Goal: Task Accomplishment & Management: Use online tool/utility

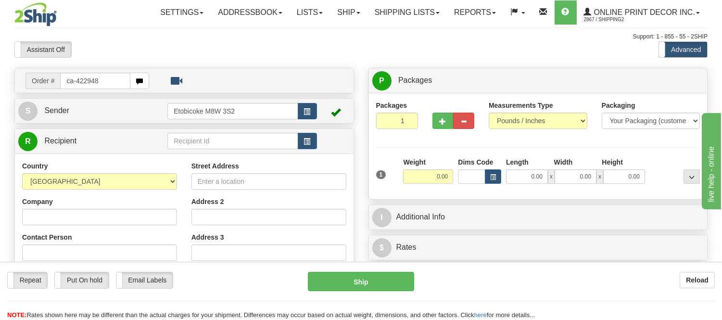
type input "ca-422948"
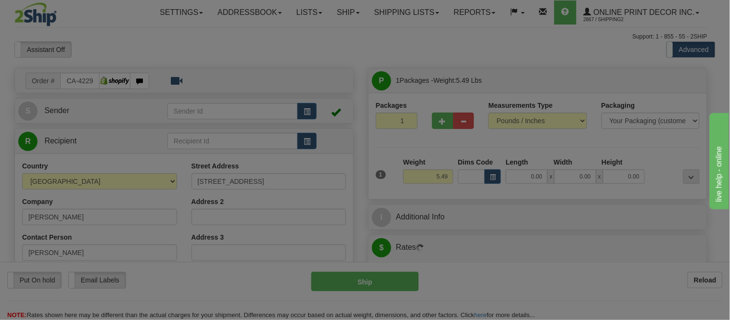
type input "EDMONTON"
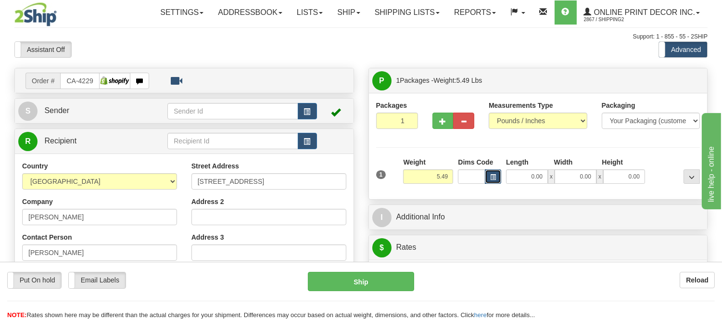
click at [498, 177] on button "button" at bounding box center [493, 176] width 16 height 14
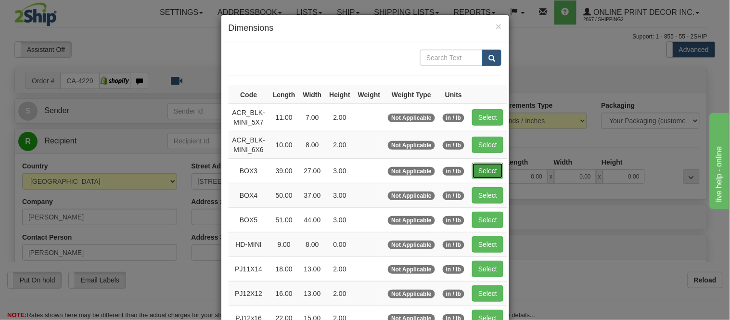
click at [475, 166] on button "Select" at bounding box center [487, 171] width 31 height 16
type input "BOX3"
type input "39.00"
type input "27.00"
type input "3.00"
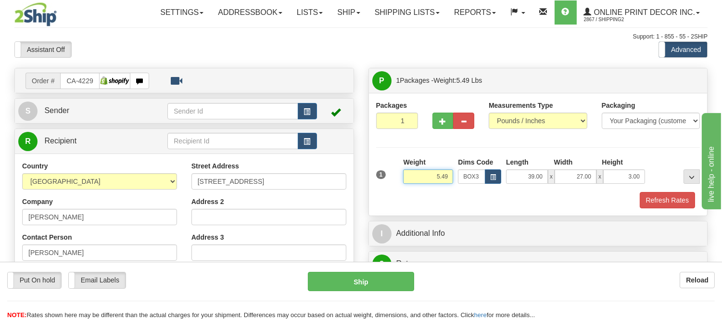
drag, startPoint x: 448, startPoint y: 175, endPoint x: 420, endPoint y: 178, distance: 28.1
click at [420, 178] on input "5.49" at bounding box center [428, 176] width 50 height 14
type input "1"
type input "11.98"
click at [654, 204] on button "Refresh Rates" at bounding box center [667, 200] width 55 height 16
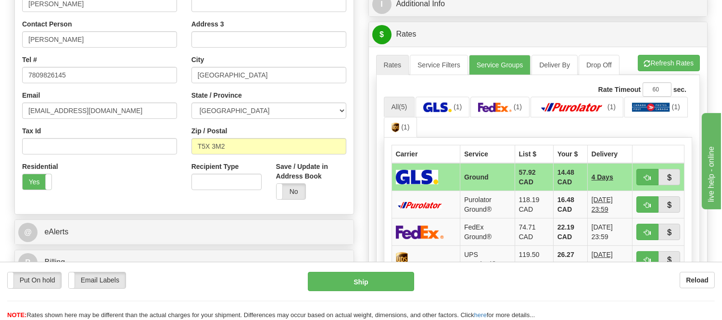
scroll to position [214, 0]
click at [646, 174] on span "button" at bounding box center [647, 177] width 7 height 6
type input "1"
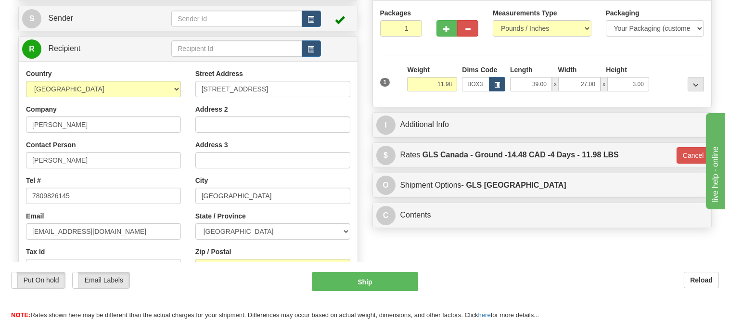
scroll to position [0, 0]
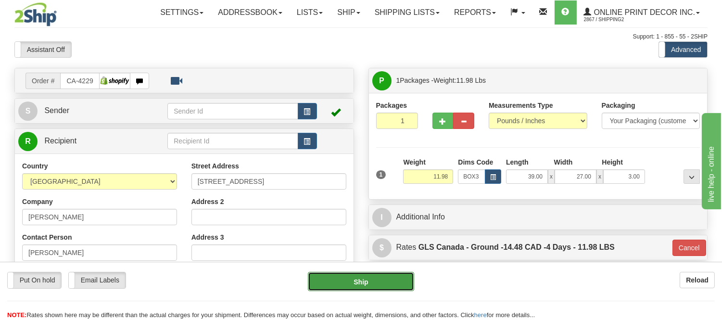
click at [380, 284] on button "Ship" at bounding box center [361, 281] width 106 height 19
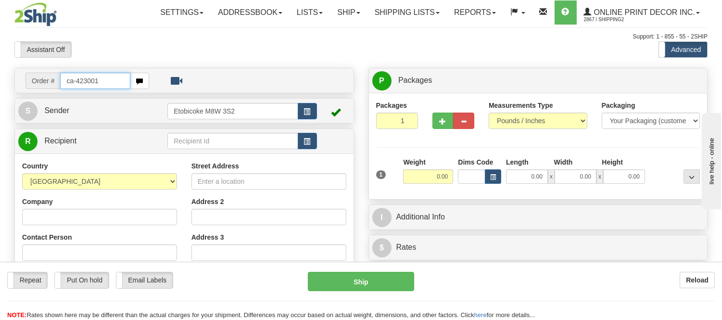
type input "ca-423001"
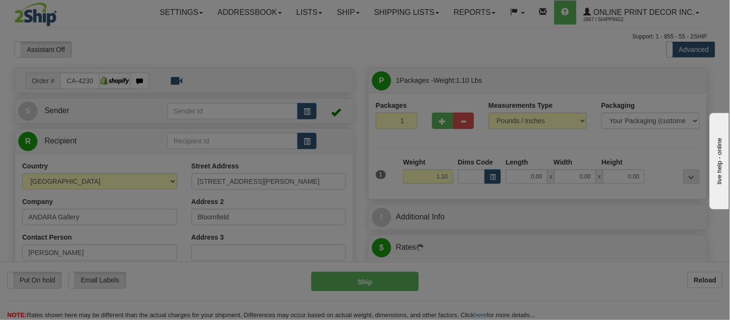
type input "BLOOMFIELD"
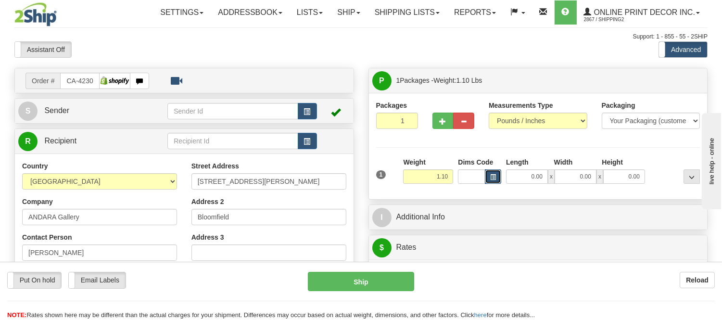
click at [499, 180] on button "button" at bounding box center [493, 176] width 16 height 14
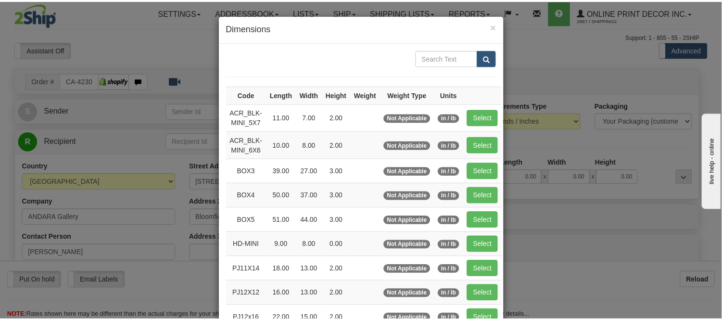
scroll to position [53, 0]
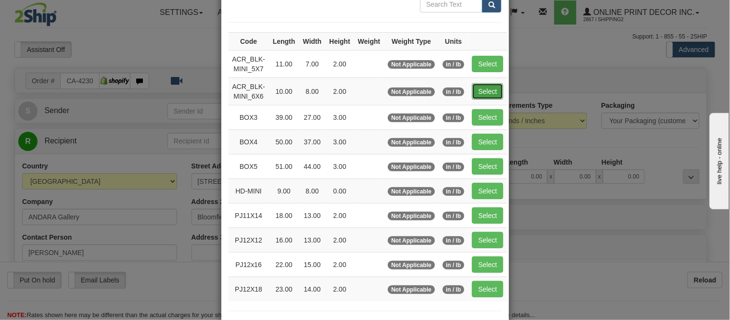
click at [475, 88] on button "Select" at bounding box center [487, 91] width 31 height 16
type input "ACR_BLK-MINI_6X6"
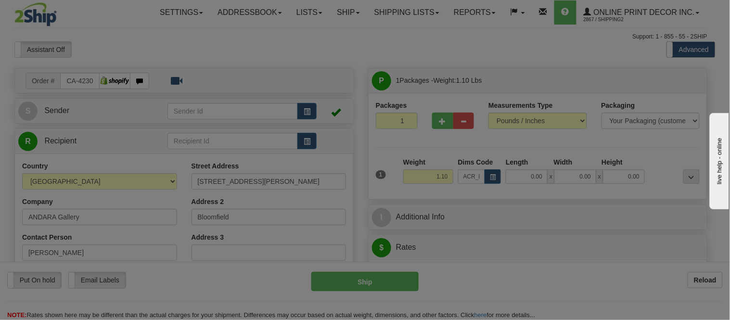
type input "10.00"
type input "8.00"
type input "2.00"
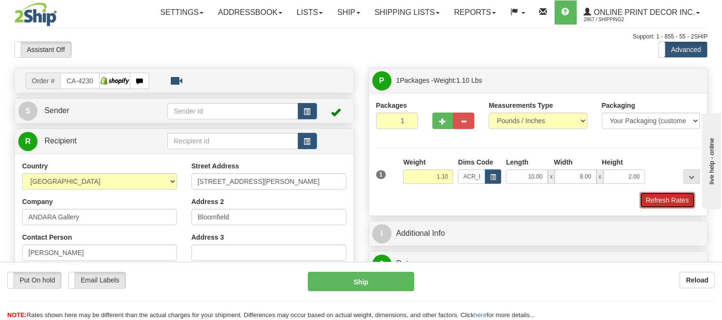
click at [670, 203] on button "Refresh Rates" at bounding box center [667, 200] width 55 height 16
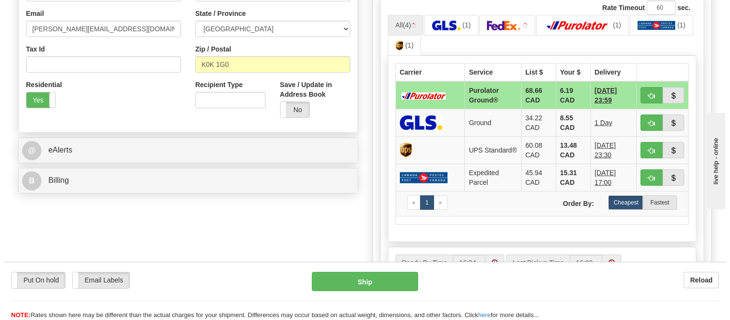
scroll to position [301, 0]
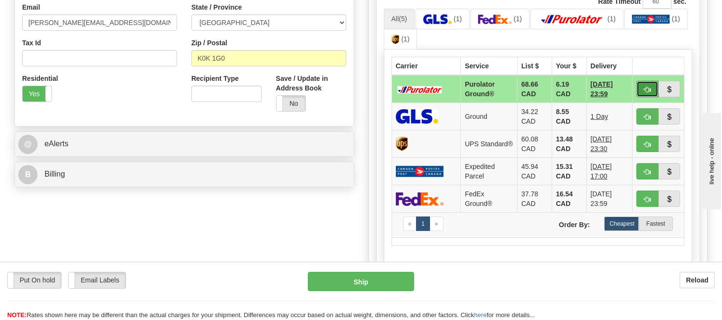
click at [642, 82] on button "button" at bounding box center [648, 89] width 22 height 16
type input "260"
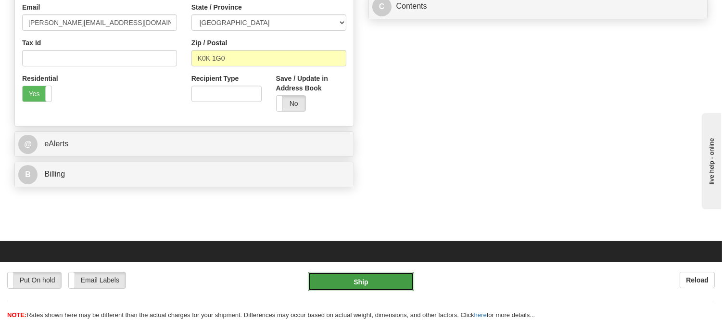
click at [327, 279] on button "Ship" at bounding box center [361, 281] width 106 height 19
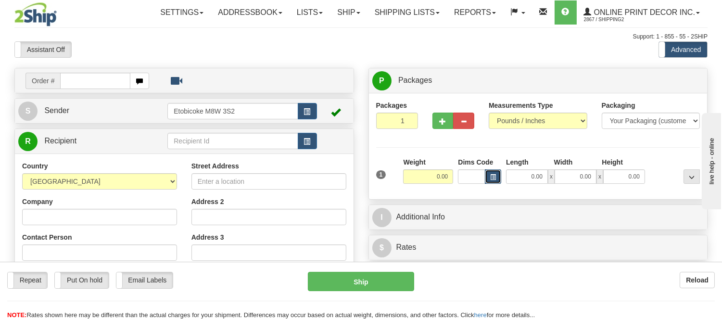
click at [489, 180] on button "button" at bounding box center [493, 176] width 16 height 14
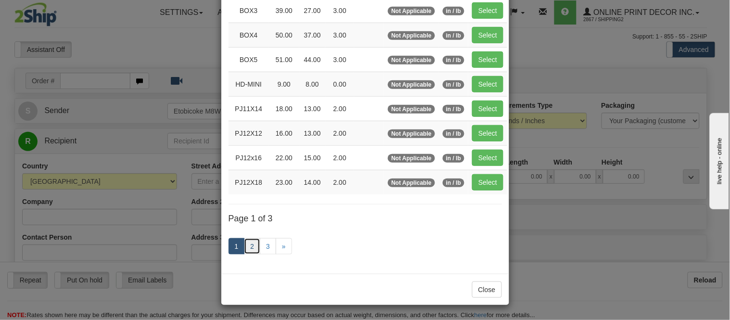
click at [246, 245] on link "2" at bounding box center [252, 246] width 16 height 16
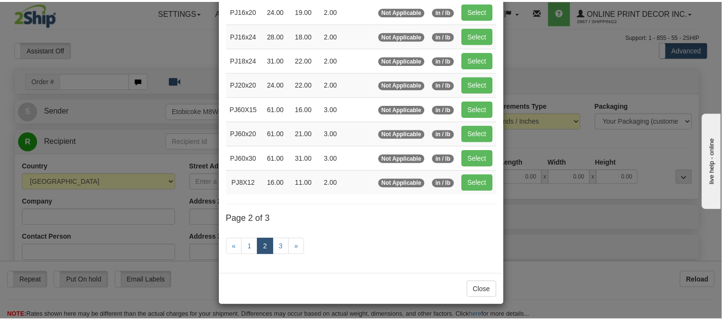
scroll to position [156, 0]
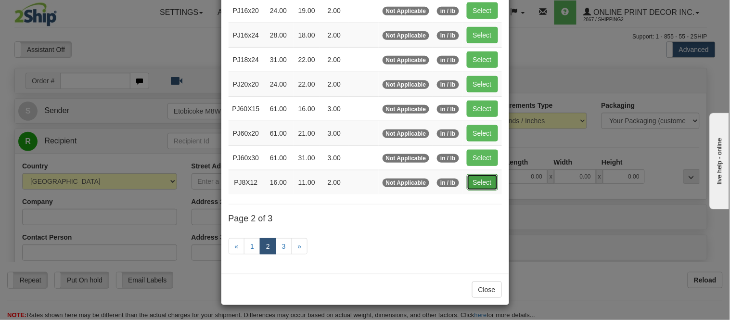
click at [469, 178] on button "Select" at bounding box center [482, 182] width 31 height 16
type input "PJ8X12"
type input "16.00"
type input "11.00"
type input "2.00"
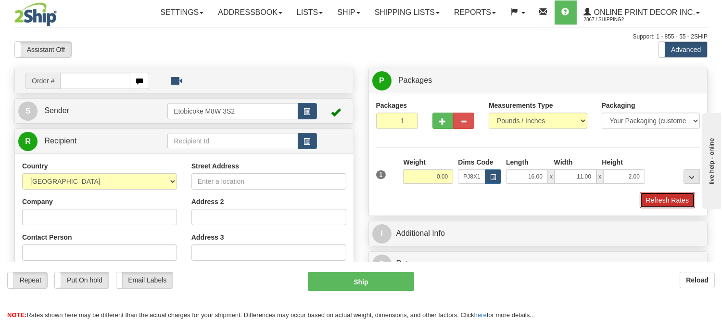
click at [683, 204] on button "Refresh Rates" at bounding box center [667, 200] width 55 height 16
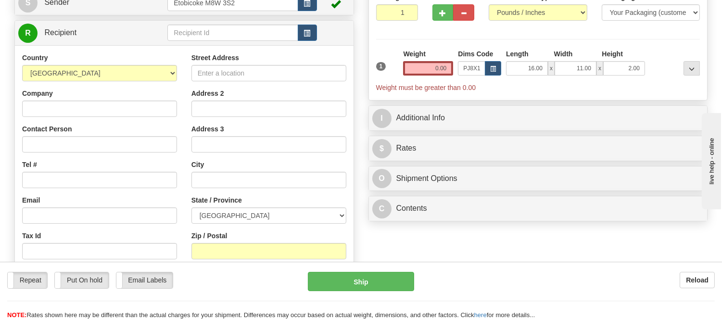
scroll to position [118, 0]
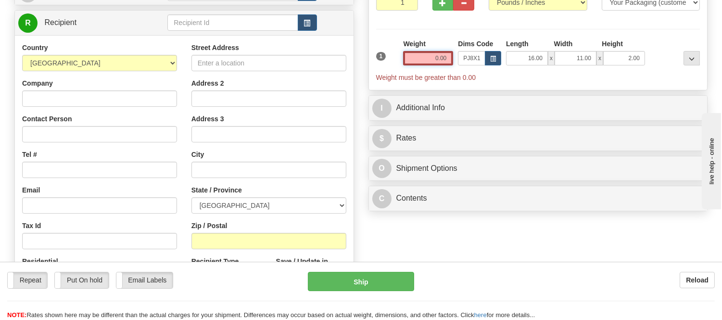
drag, startPoint x: 444, startPoint y: 53, endPoint x: 396, endPoint y: 63, distance: 48.1
click at [396, 63] on div "1 Weight 0.00 Dims Code x x" at bounding box center [538, 60] width 329 height 43
click at [440, 40] on div "Weight 0.00" at bounding box center [428, 52] width 50 height 26
drag, startPoint x: 449, startPoint y: 55, endPoint x: 431, endPoint y: 54, distance: 18.3
click at [431, 54] on input "0.00" at bounding box center [428, 58] width 50 height 14
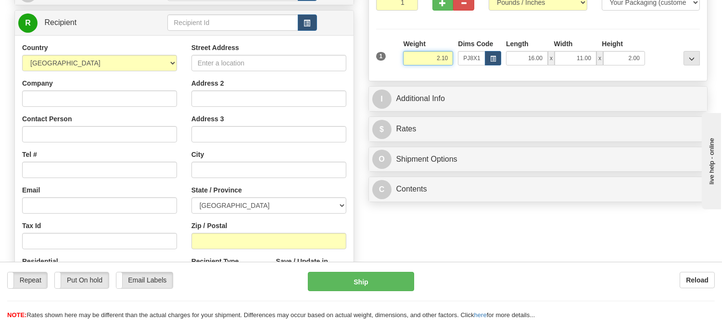
type input "2.10"
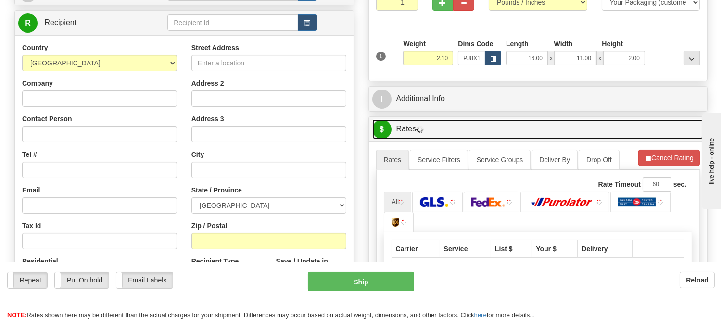
click at [507, 128] on link "$ Rates" at bounding box center [538, 129] width 332 height 20
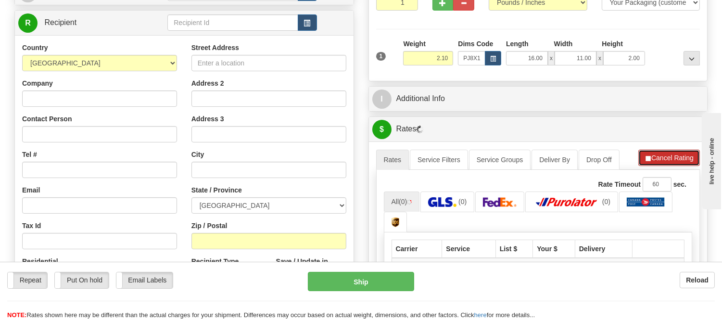
click at [665, 157] on button "Cancel Rating" at bounding box center [669, 158] width 62 height 16
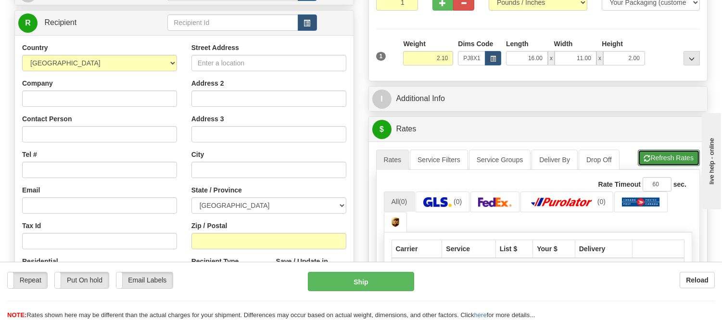
click at [665, 157] on button "Refresh Rates" at bounding box center [669, 158] width 62 height 16
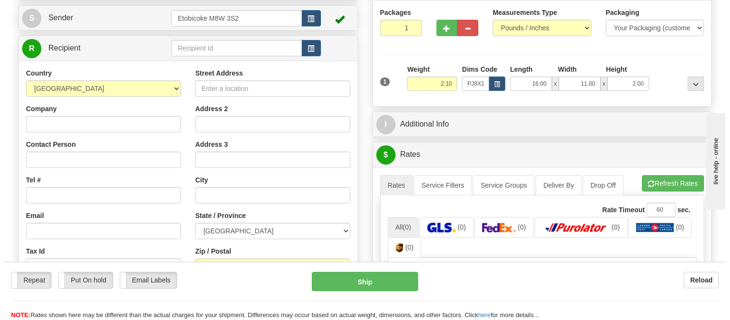
scroll to position [0, 0]
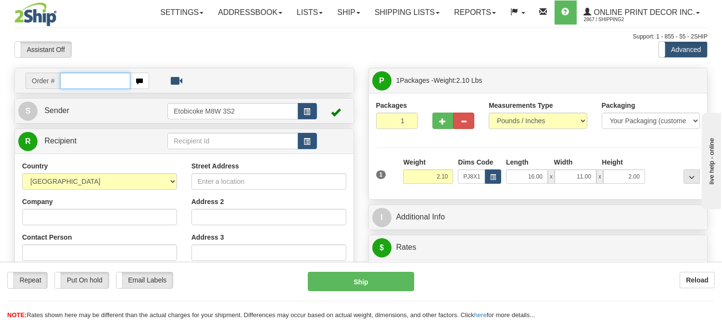
click at [80, 77] on input "text" at bounding box center [95, 81] width 70 height 16
type input "ca-422420"
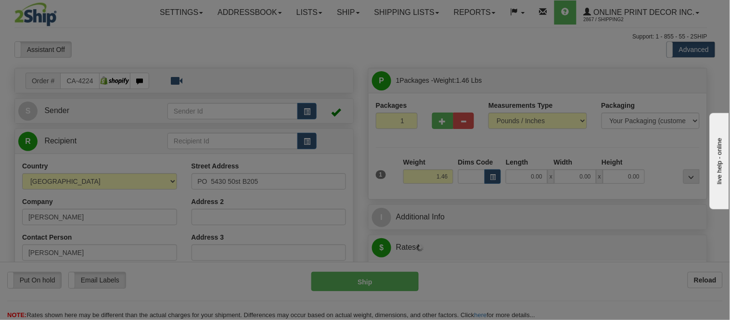
type input "CASTOR"
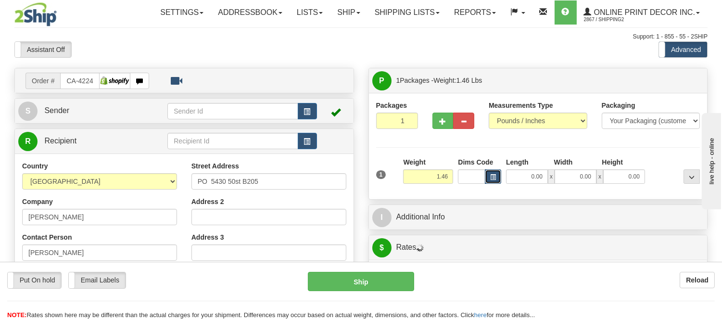
click at [497, 172] on button "button" at bounding box center [493, 176] width 16 height 14
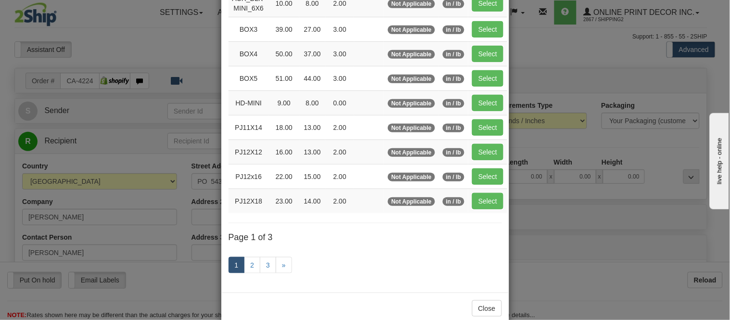
scroll to position [160, 0]
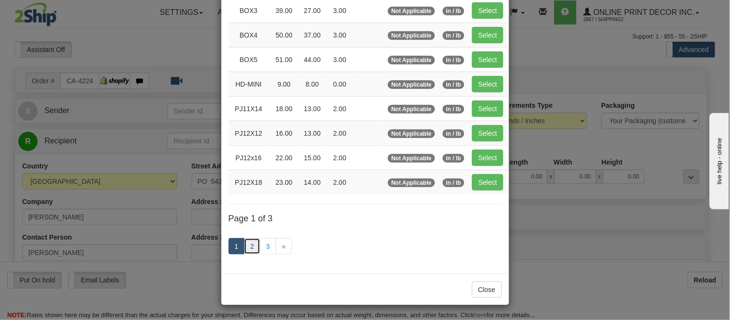
click at [248, 247] on link "2" at bounding box center [252, 246] width 16 height 16
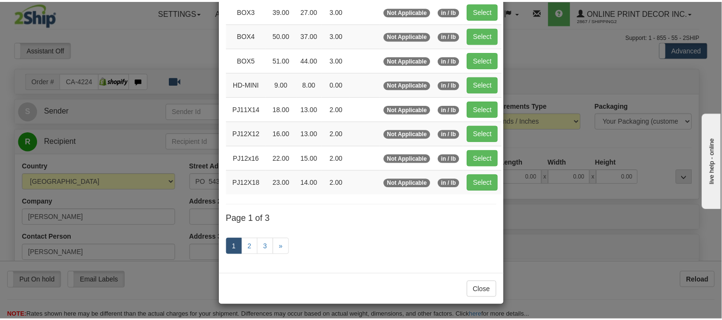
scroll to position [156, 0]
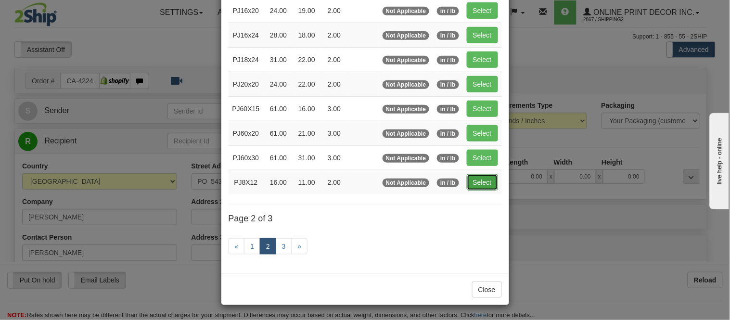
click at [489, 183] on button "Select" at bounding box center [482, 182] width 31 height 16
type input "PJ8X12"
type input "16.00"
type input "11.00"
type input "2.00"
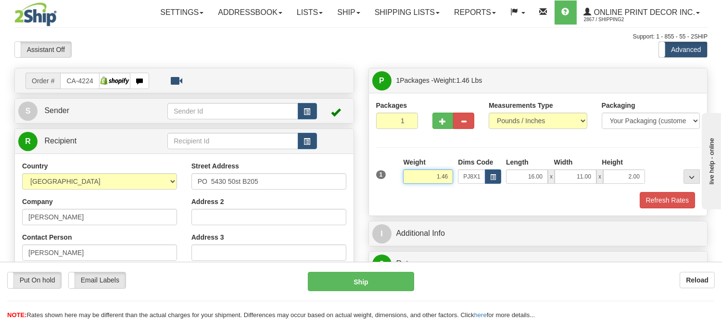
drag, startPoint x: 451, startPoint y: 174, endPoint x: 422, endPoint y: 176, distance: 28.5
click at [422, 176] on input "1.46" at bounding box center [428, 176] width 50 height 14
type input "2.10"
click at [654, 196] on button "Refresh Rates" at bounding box center [667, 200] width 55 height 16
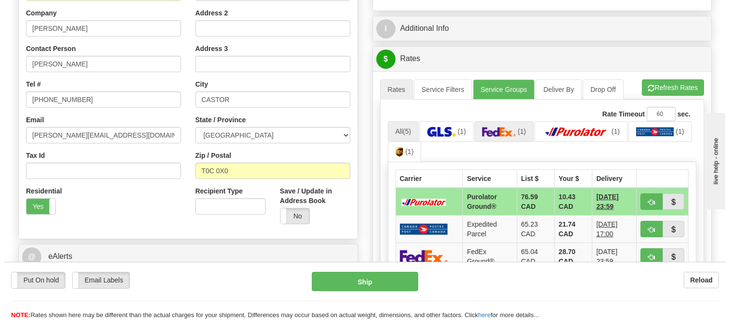
scroll to position [214, 0]
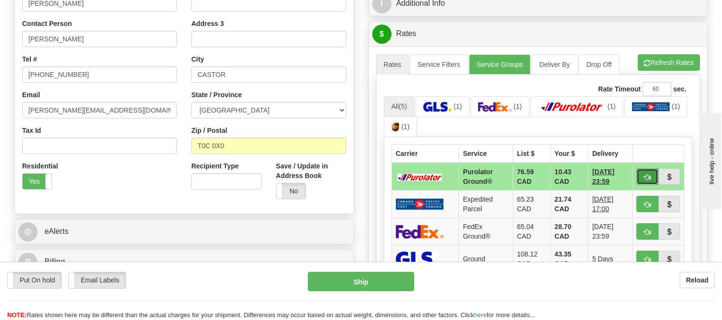
click at [642, 173] on button "button" at bounding box center [648, 176] width 22 height 16
type input "260"
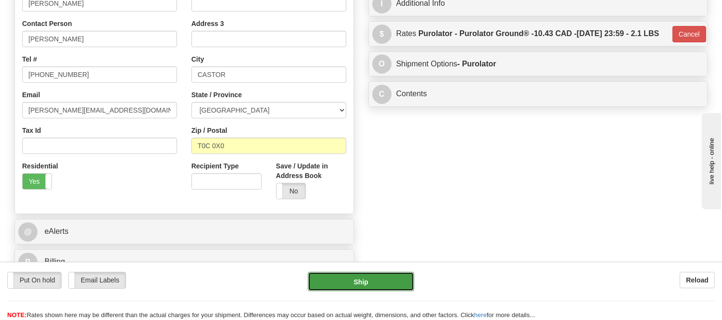
click at [405, 276] on button "Ship" at bounding box center [361, 281] width 106 height 19
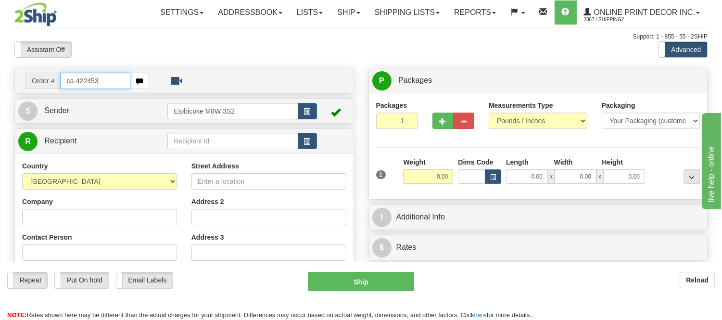
type input "ca-422453"
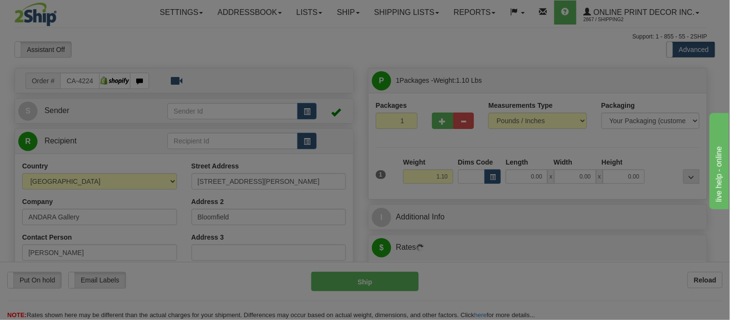
type input "BLOOMFIELD"
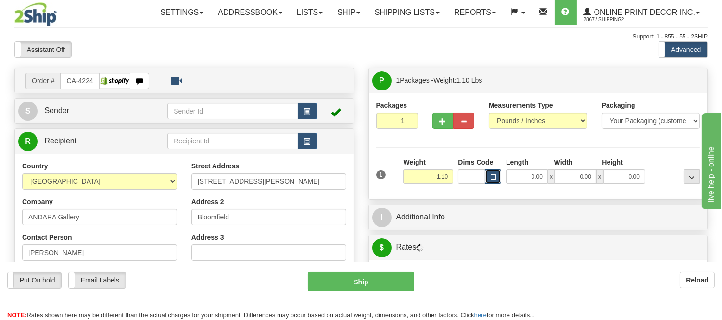
click at [491, 179] on span "button" at bounding box center [493, 177] width 6 height 5
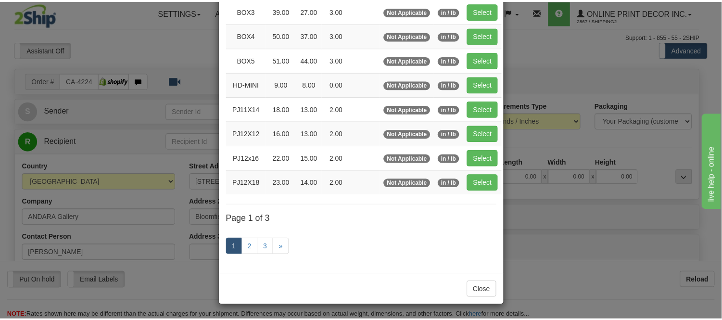
scroll to position [53, 0]
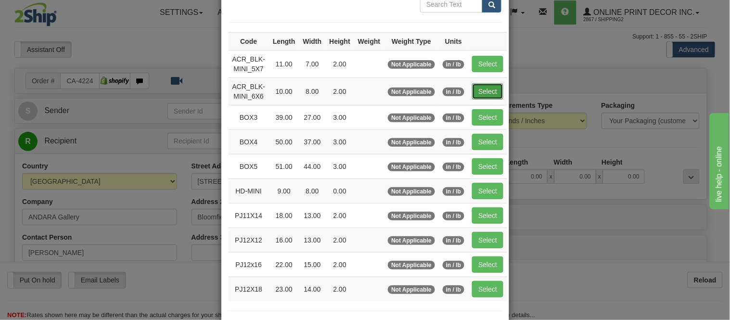
click at [479, 88] on button "Select" at bounding box center [487, 91] width 31 height 16
type input "ACR_BLK-MINI_6X6"
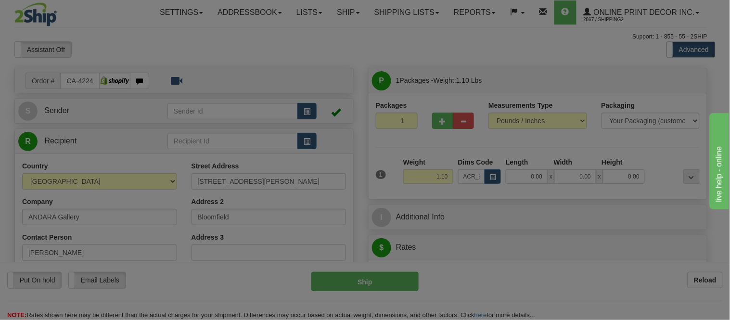
type input "10.00"
type input "8.00"
type input "2.00"
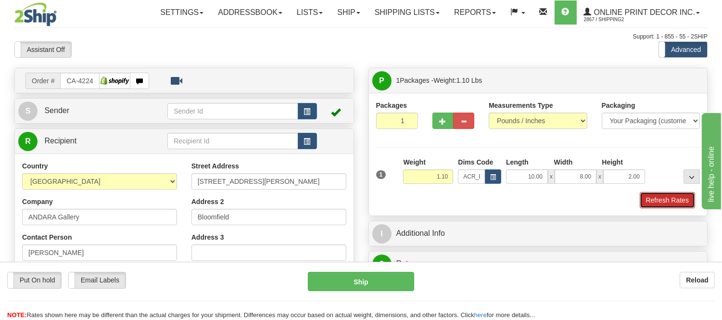
click at [671, 207] on button "Refresh Rates" at bounding box center [667, 200] width 55 height 16
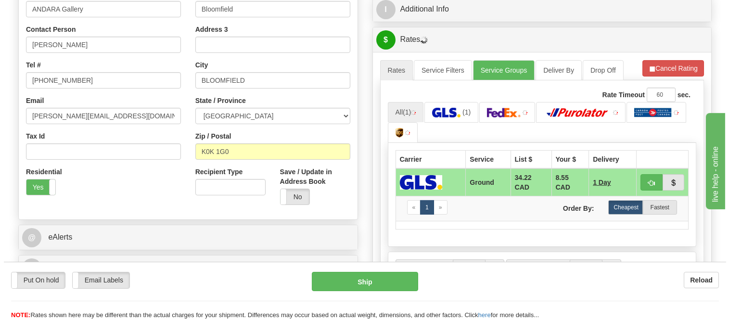
scroll to position [215, 0]
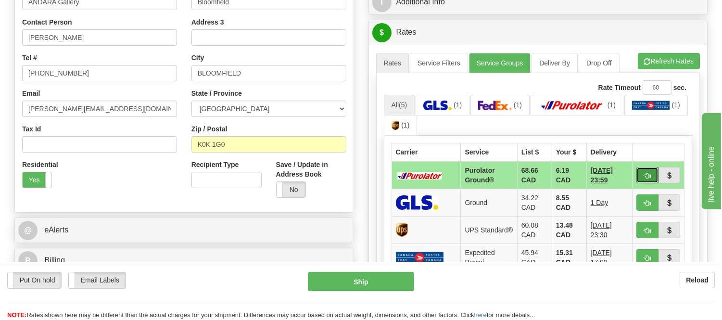
click at [639, 169] on button "button" at bounding box center [648, 175] width 22 height 16
type input "260"
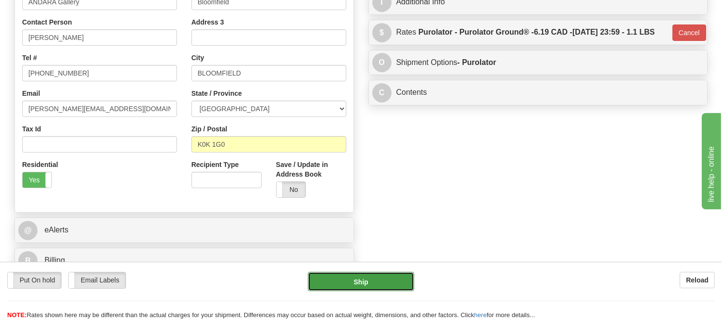
click at [331, 279] on button "Ship" at bounding box center [361, 281] width 106 height 19
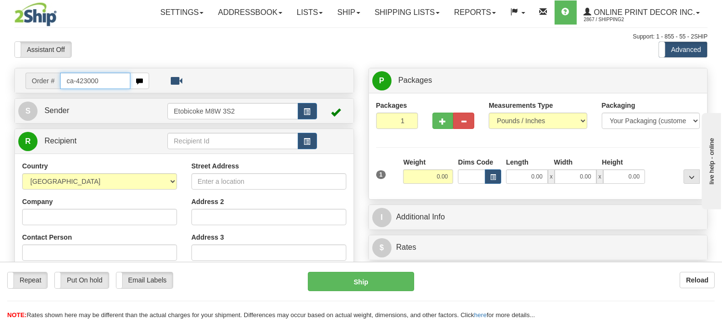
type input "ca-423000"
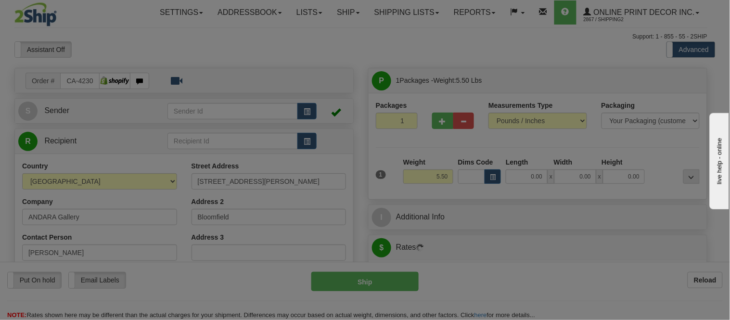
type input "BLOOMFIELD"
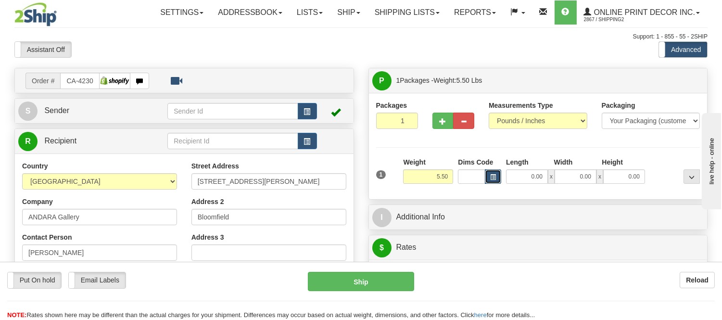
click at [493, 179] on span "button" at bounding box center [493, 177] width 6 height 5
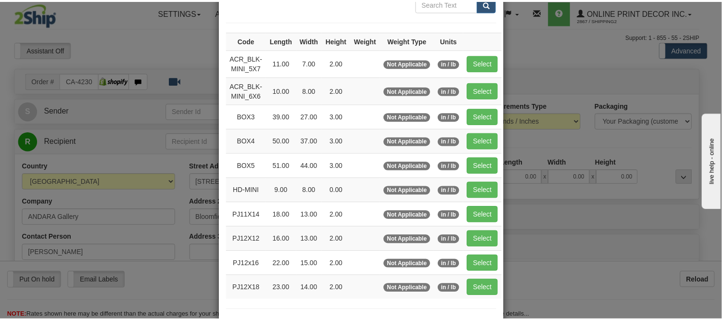
scroll to position [107, 0]
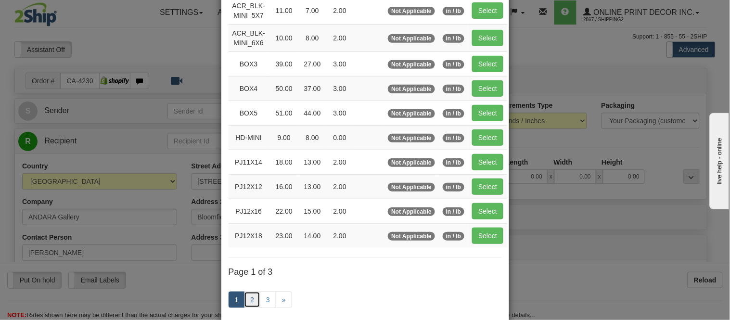
click at [247, 303] on link "2" at bounding box center [252, 300] width 16 height 16
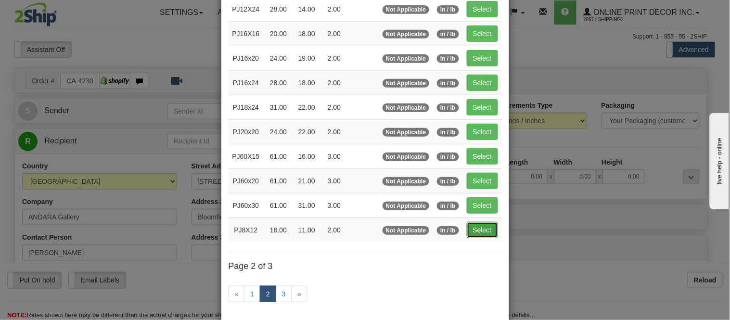
click at [483, 229] on button "Select" at bounding box center [482, 230] width 31 height 16
type input "PJ8X12"
type input "16.00"
type input "11.00"
type input "2.00"
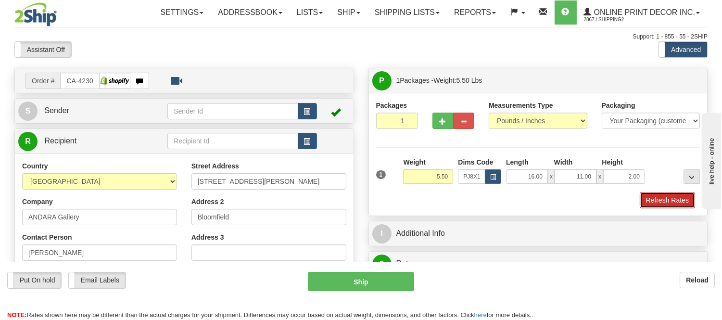
click at [651, 203] on button "Refresh Rates" at bounding box center [667, 200] width 55 height 16
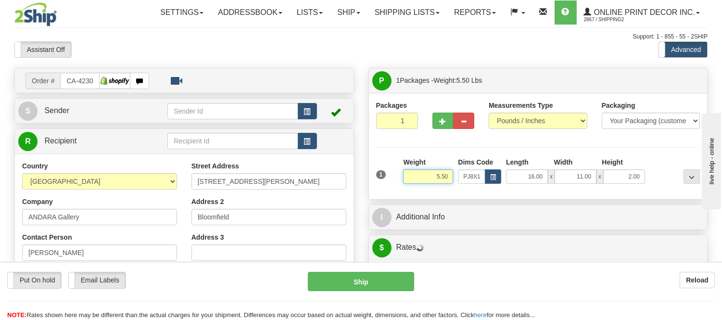
drag, startPoint x: 449, startPoint y: 174, endPoint x: 398, endPoint y: 174, distance: 51.0
click at [398, 174] on div "1 Weight 5.50 Dims Code x x" at bounding box center [538, 174] width 329 height 34
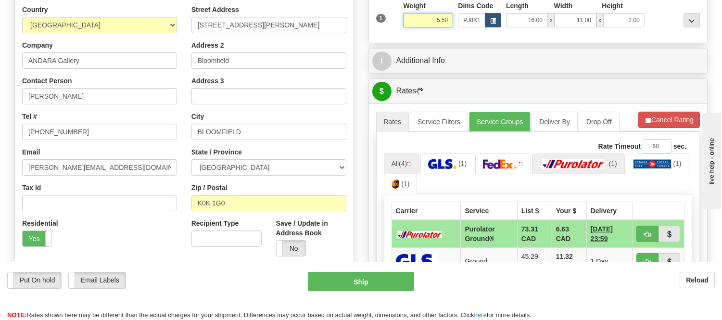
scroll to position [160, 0]
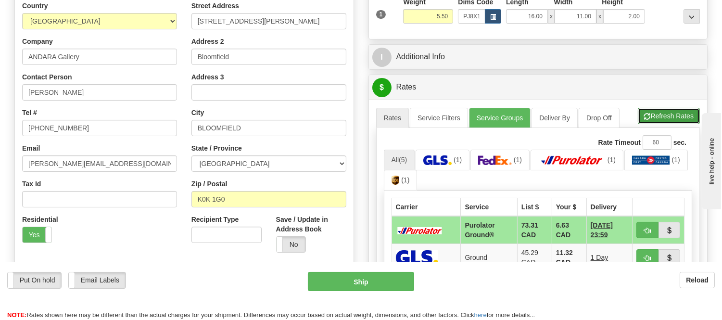
click at [654, 119] on button "Refresh Rates" at bounding box center [669, 116] width 62 height 16
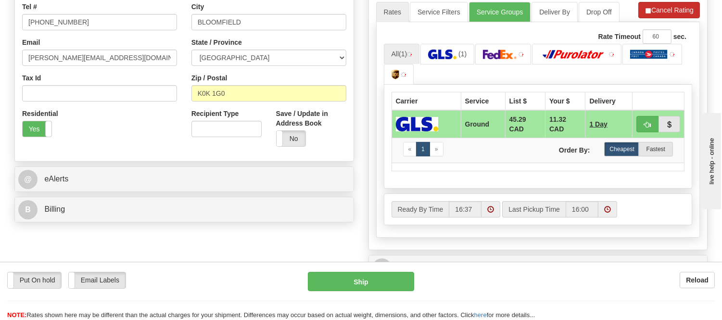
scroll to position [267, 0]
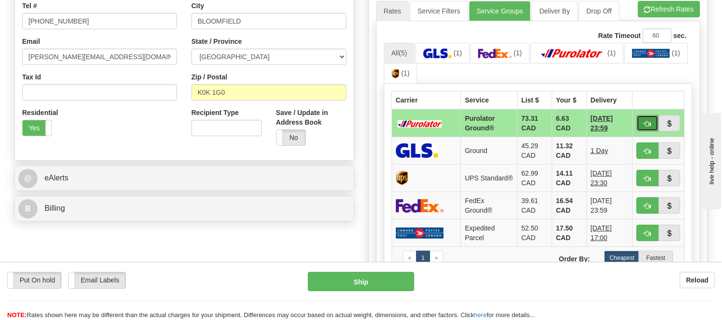
click at [643, 119] on button "button" at bounding box center [648, 123] width 22 height 16
type input "260"
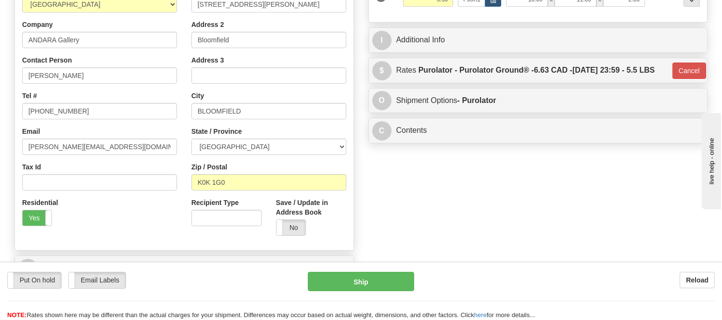
scroll to position [53, 0]
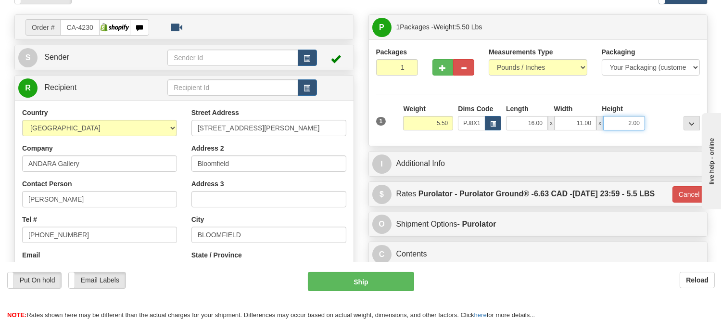
drag, startPoint x: 642, startPoint y: 120, endPoint x: 557, endPoint y: 122, distance: 85.2
click at [557, 122] on div "16.00 x 11.00 x 2.00" at bounding box center [575, 123] width 139 height 14
click button "Delete" at bounding box center [0, 0] width 0 height 0
type input "4.00"
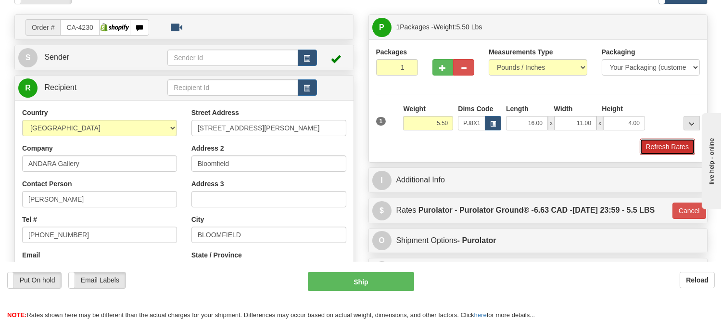
click at [649, 151] on button "Refresh Rates" at bounding box center [667, 147] width 55 height 16
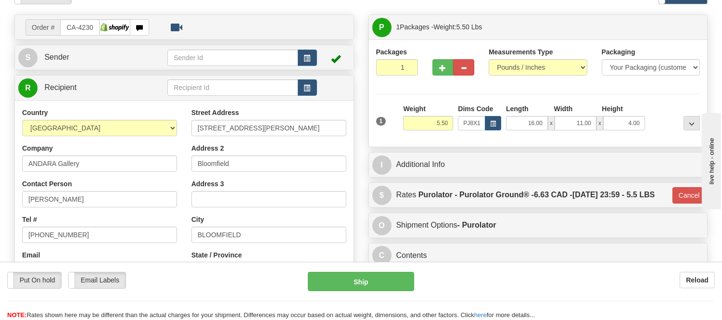
type input "260"
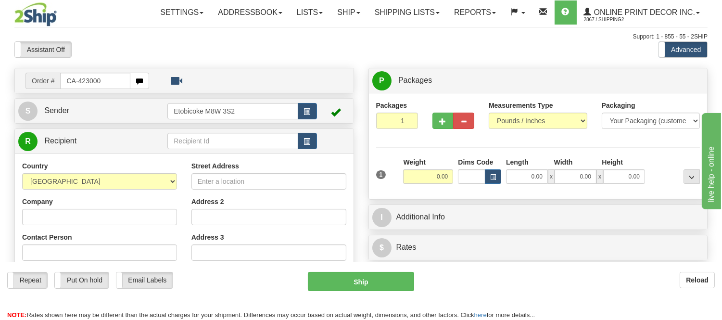
drag, startPoint x: 116, startPoint y: 78, endPoint x: 0, endPoint y: 94, distance: 117.0
click at [0, 94] on div "Toggle navigation Settings Shipping Preferences Fields Preferences New" at bounding box center [361, 271] width 722 height 542
type input "ca-423000"
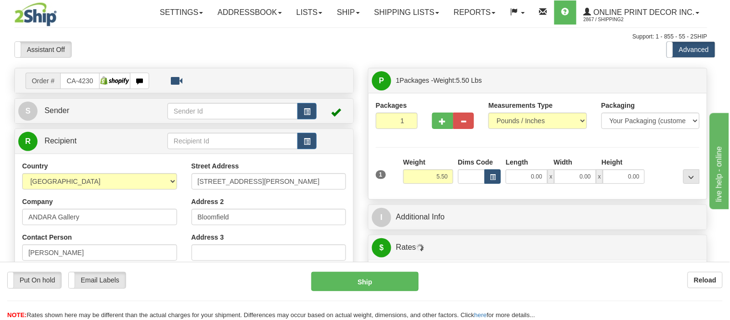
type input "BLOOMFIELD"
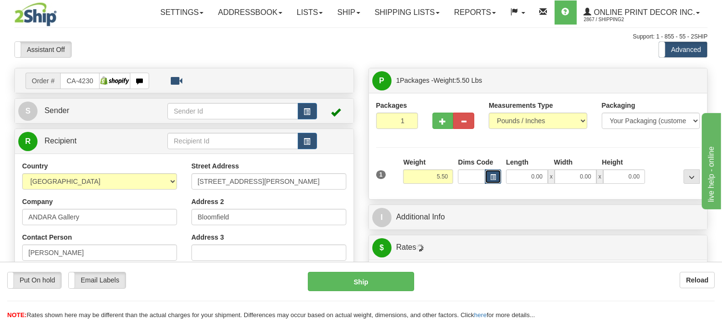
click at [498, 179] on button "button" at bounding box center [493, 176] width 16 height 14
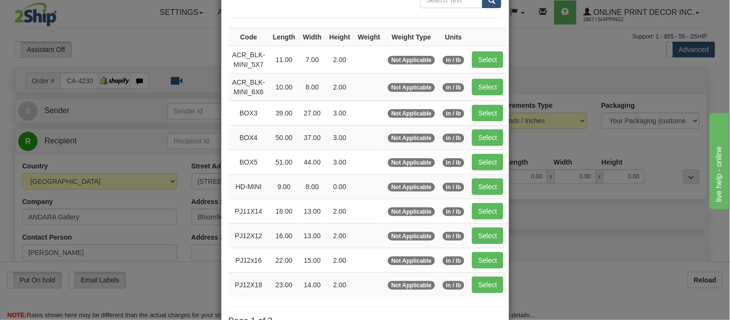
scroll to position [160, 0]
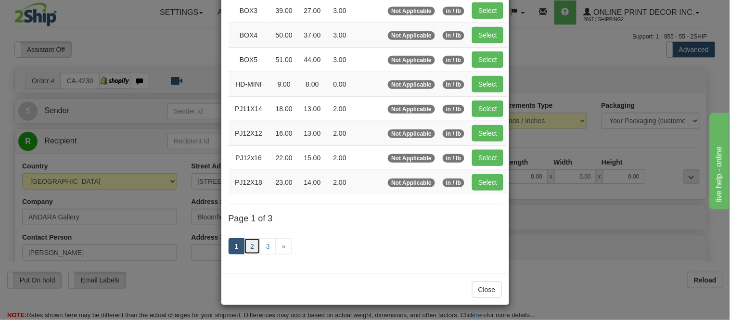
click at [244, 244] on link "2" at bounding box center [252, 246] width 16 height 16
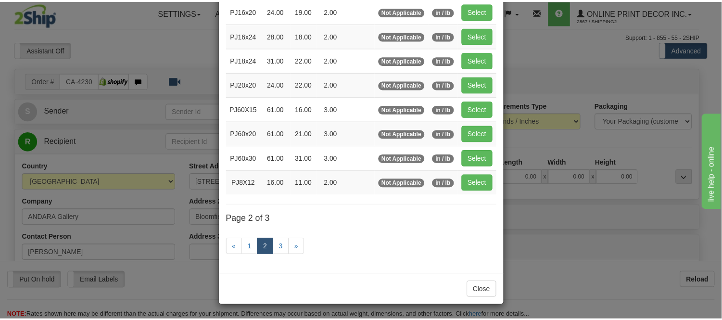
scroll to position [156, 0]
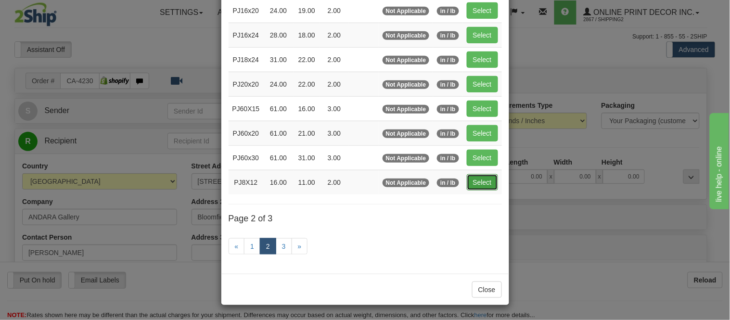
click at [480, 179] on button "Select" at bounding box center [482, 182] width 31 height 16
type input "PJ8X12"
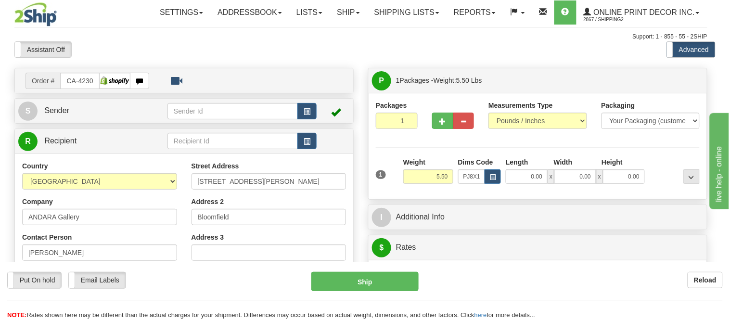
type input "16.00"
type input "11.00"
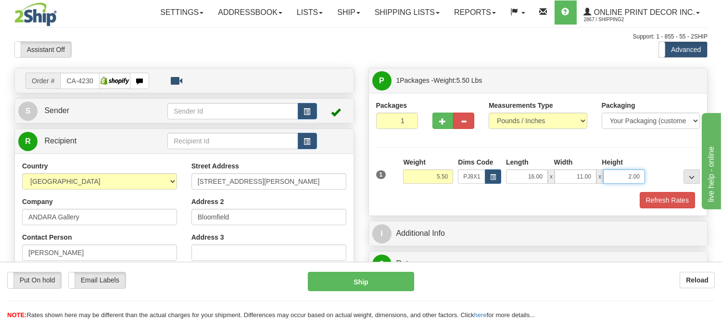
drag, startPoint x: 642, startPoint y: 178, endPoint x: 610, endPoint y: 176, distance: 32.3
click at [610, 176] on input "2.00" at bounding box center [624, 176] width 42 height 14
click button "Delete" at bounding box center [0, 0] width 0 height 0
type input "4.00"
click at [643, 197] on button "Refresh Rates" at bounding box center [667, 200] width 55 height 16
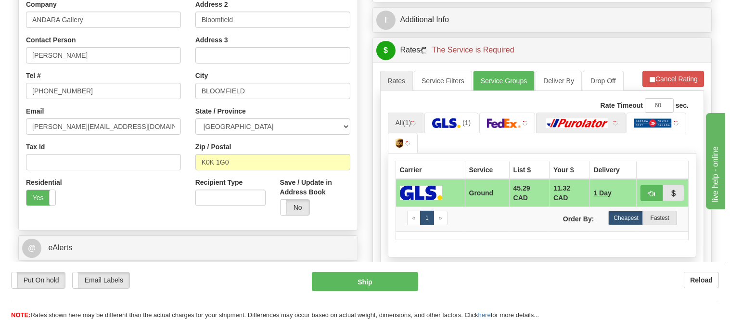
scroll to position [214, 0]
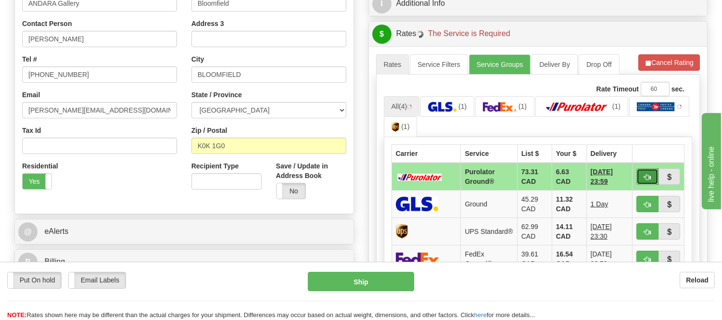
drag, startPoint x: 638, startPoint y: 171, endPoint x: 642, endPoint y: 176, distance: 5.9
click at [642, 176] on button "button" at bounding box center [648, 176] width 22 height 16
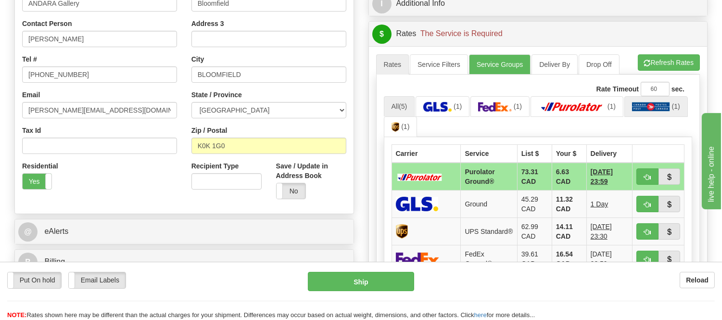
click at [650, 112] on ul "All (5) (1) (1) (1) (1) (1)" at bounding box center [538, 116] width 309 height 41
click at [644, 177] on span "button" at bounding box center [647, 177] width 7 height 6
type input "260"
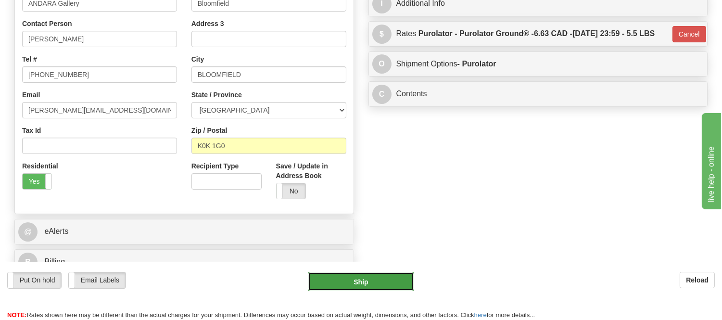
click at [358, 278] on button "Ship" at bounding box center [361, 281] width 106 height 19
